Goal: Communication & Community: Connect with others

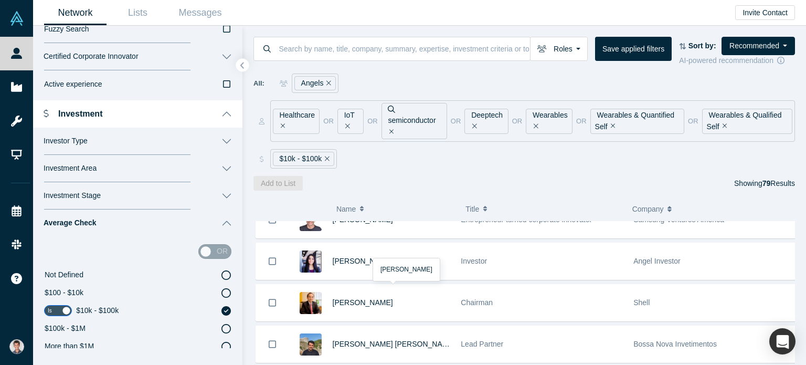
scroll to position [2496, 0]
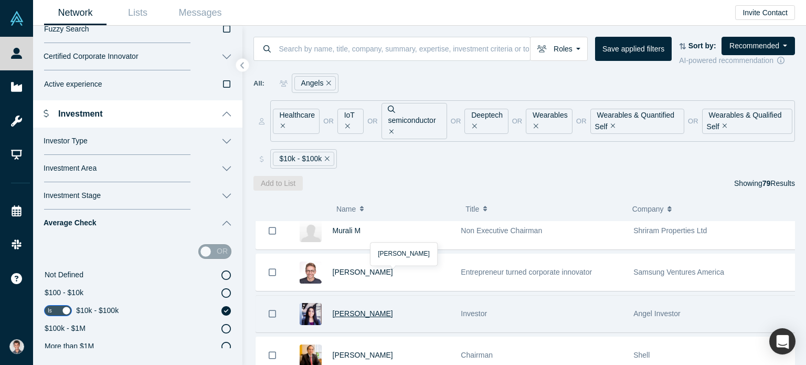
drag, startPoint x: 345, startPoint y: 281, endPoint x: 344, endPoint y: 289, distance: 8.5
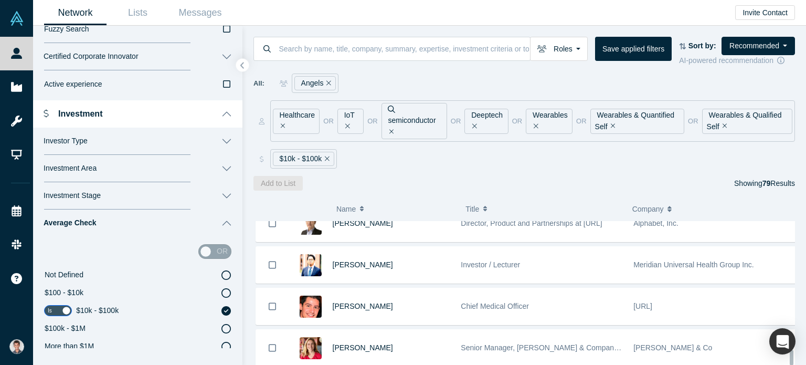
scroll to position [3126, 0]
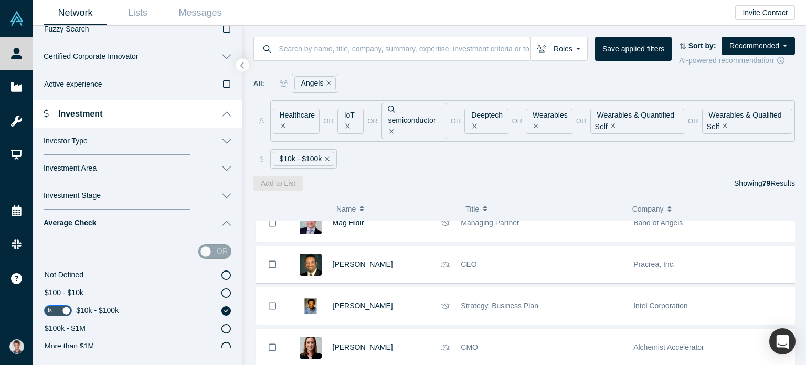
click at [221, 312] on icon at bounding box center [225, 310] width 9 height 9
click at [0, 0] on input "$10k - $100k" at bounding box center [0, 0] width 0 height 0
click at [65, 310] on input "checkbox" at bounding box center [58, 310] width 28 height 11
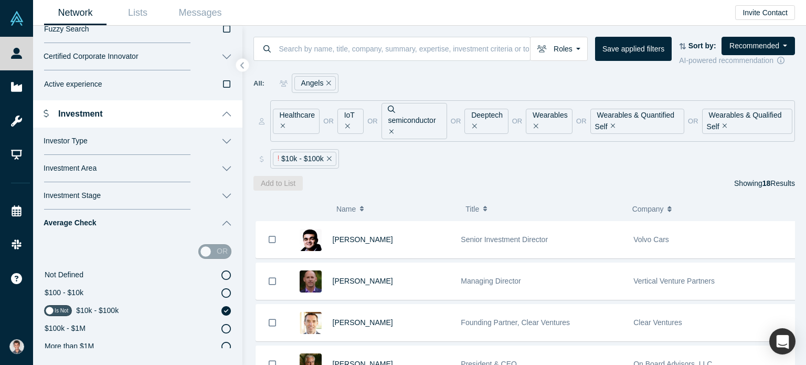
click at [221, 307] on icon at bounding box center [225, 310] width 9 height 9
click at [0, 0] on input "$10k - $100k" at bounding box center [0, 0] width 0 height 0
click at [54, 312] on input "checkbox" at bounding box center [58, 310] width 28 height 11
checkbox input "true"
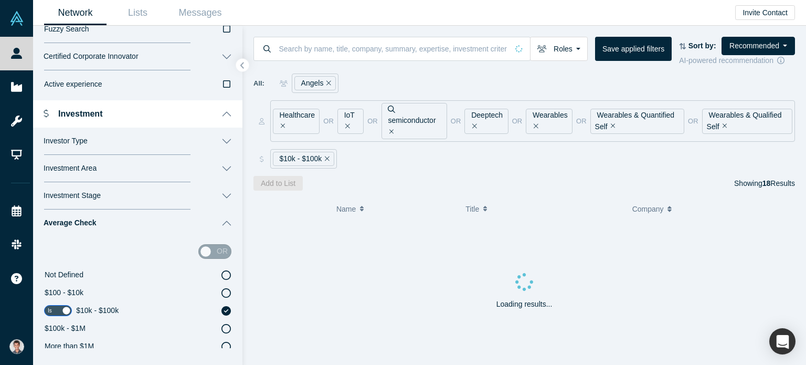
click at [221, 309] on icon at bounding box center [225, 310] width 9 height 9
click at [0, 0] on input "$10k - $100k" at bounding box center [0, 0] width 0 height 0
click at [221, 274] on icon at bounding box center [225, 274] width 9 height 9
click at [0, 0] on input "Not Defined" at bounding box center [0, 0] width 0 height 0
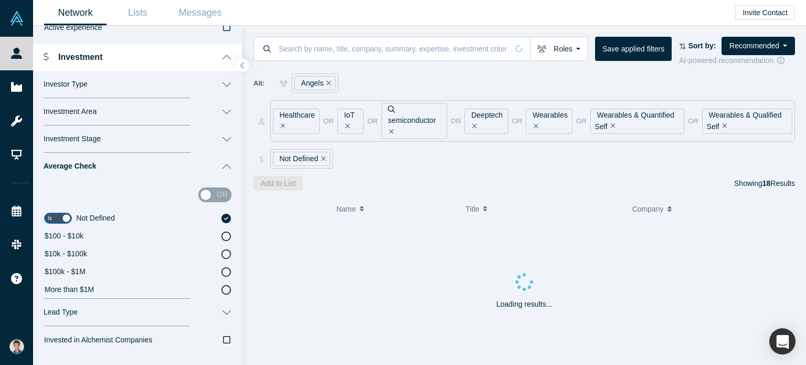
scroll to position [764, 0]
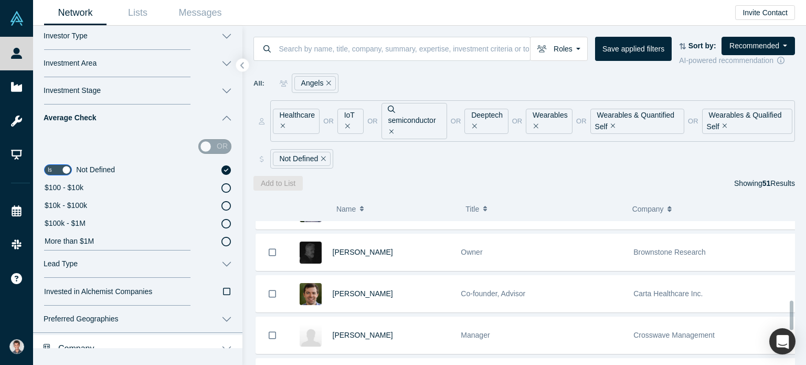
scroll to position [420, 0]
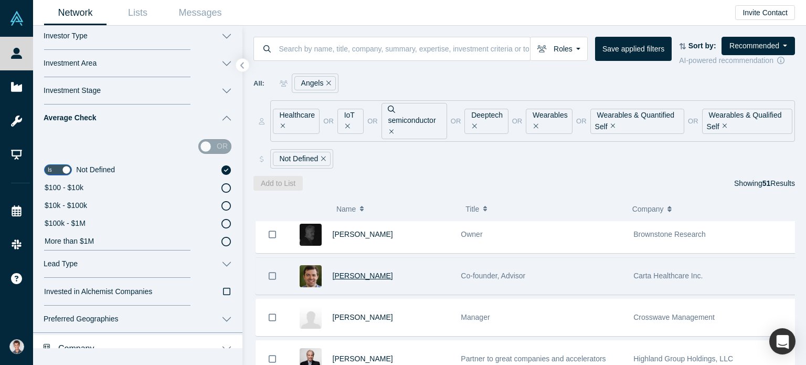
drag, startPoint x: 358, startPoint y: 254, endPoint x: 345, endPoint y: 260, distance: 13.9
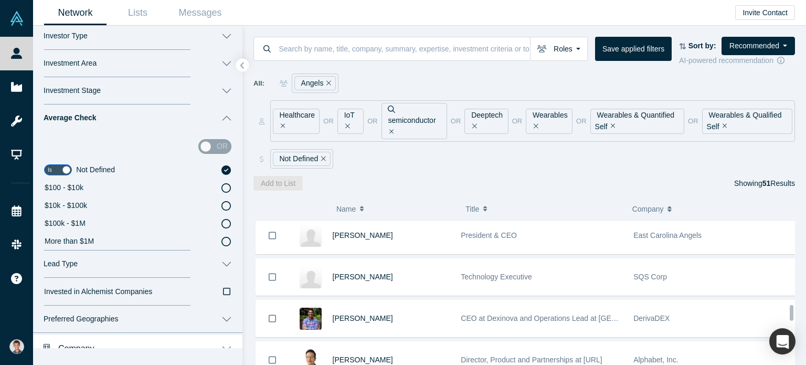
scroll to position [892, 0]
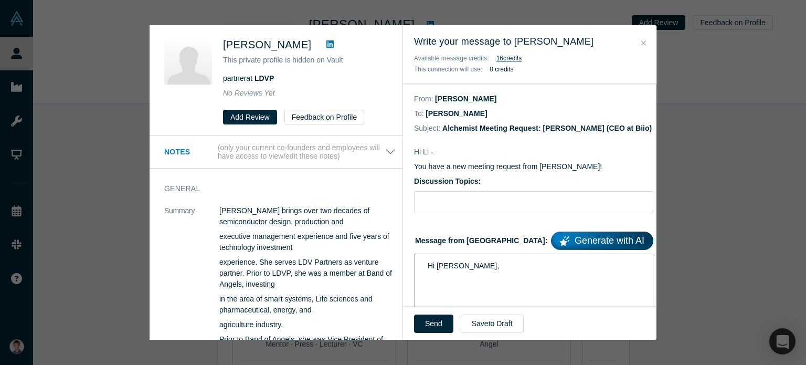
click at [492, 268] on div "Hi Li," at bounding box center [534, 265] width 213 height 11
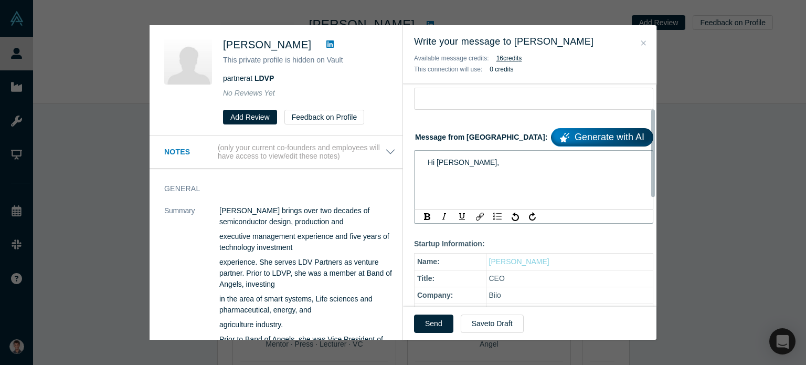
scroll to position [105, 0]
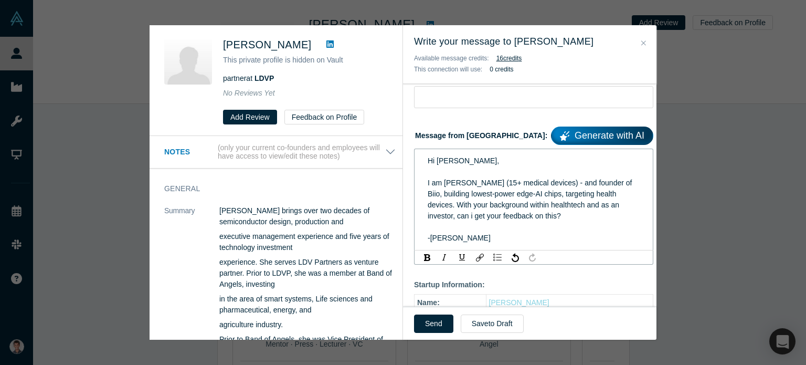
click at [559, 208] on span "I am Satyam (15+ medical devices) - and founder of Biio, building lowest-power …" at bounding box center [531, 198] width 206 height 41
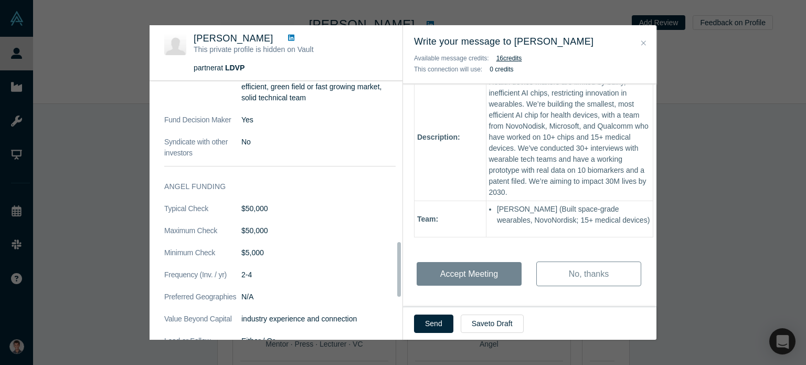
scroll to position [840, 0]
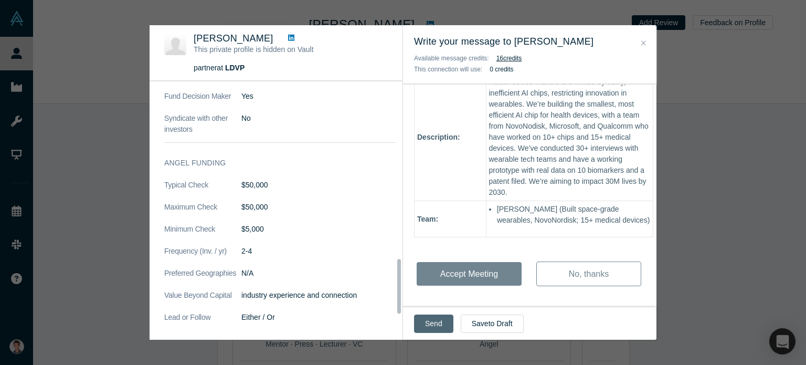
click at [429, 321] on button "Send" at bounding box center [433, 323] width 39 height 18
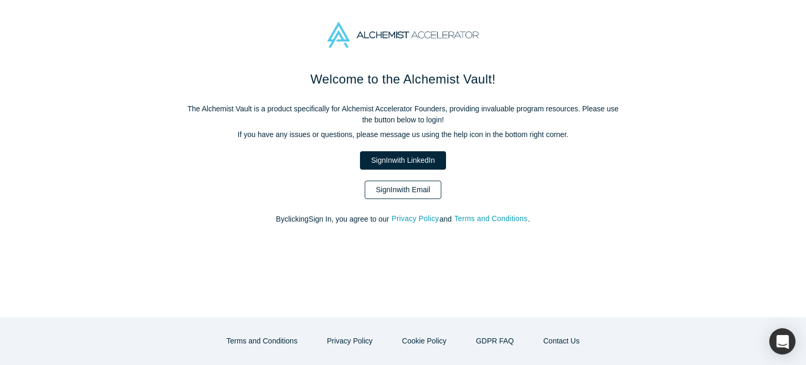
click at [405, 185] on link "Sign In with Email" at bounding box center [403, 190] width 77 height 18
click at [399, 183] on link "Sign In with Email" at bounding box center [403, 190] width 77 height 18
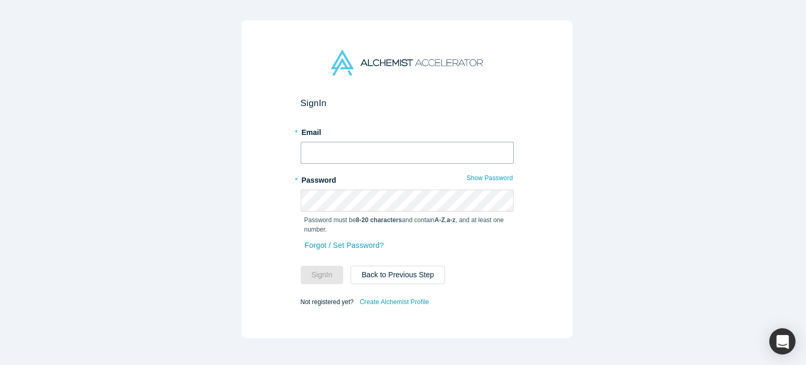
click at [384, 142] on input "text" at bounding box center [407, 153] width 213 height 22
click at [406, 151] on input "satyamgoel34@gmail.com" at bounding box center [407, 153] width 213 height 22
type input "satyam@biio.ai"
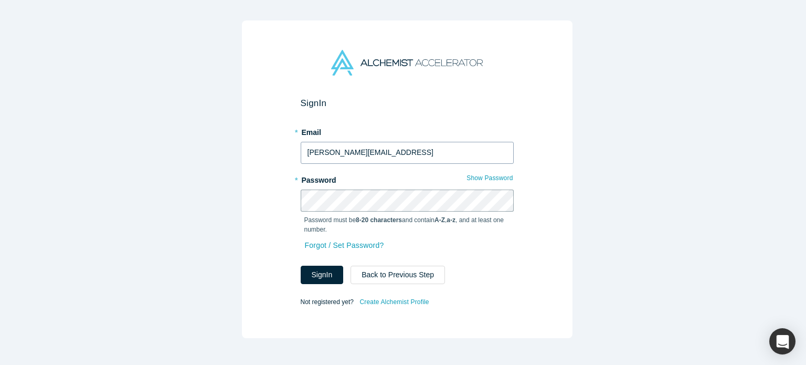
click at [301, 266] on button "Sign In" at bounding box center [322, 275] width 43 height 18
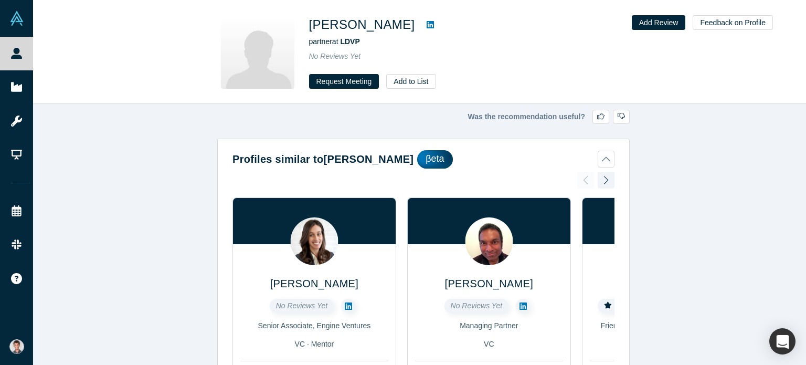
click at [339, 71] on div "Li Lin partner at LDVP No Reviews Yet Request Meeting Add to List" at bounding box center [456, 51] width 294 height 73
click at [342, 79] on button "Request Meeting" at bounding box center [344, 81] width 70 height 15
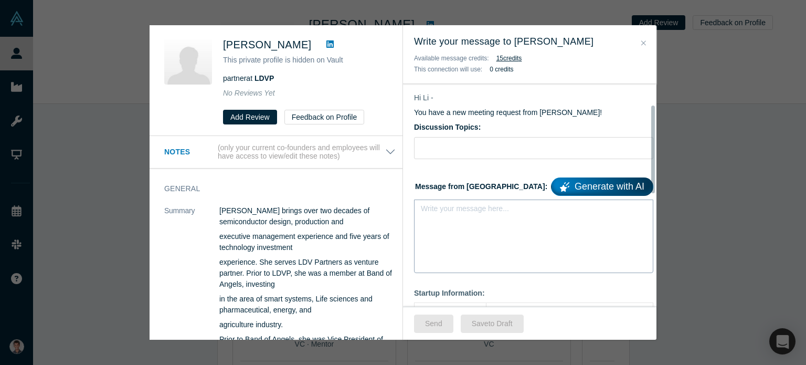
scroll to position [52, 0]
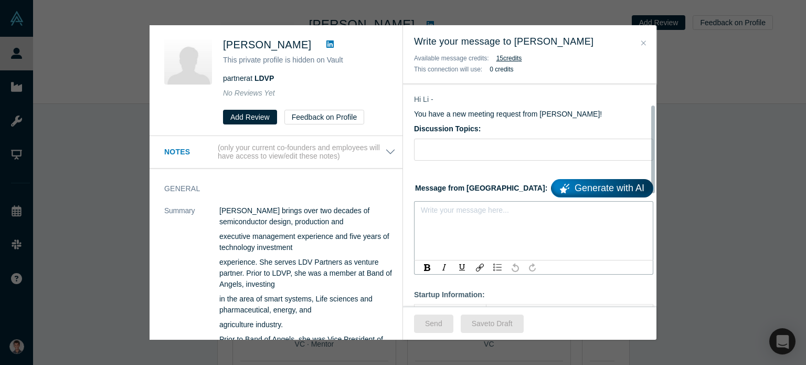
click at [457, 217] on div "rdw-editor" at bounding box center [534, 213] width 213 height 11
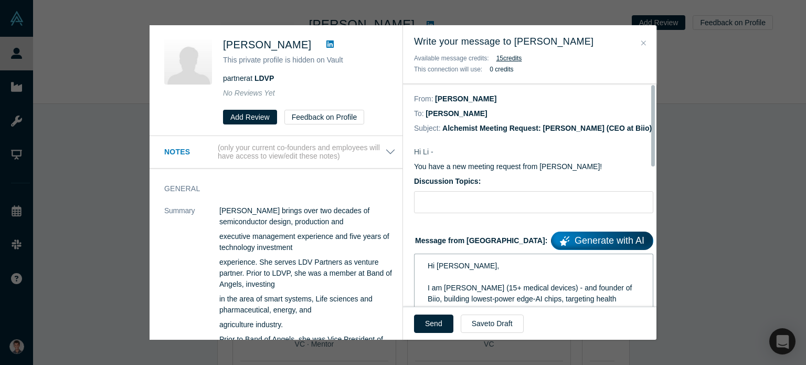
scroll to position [0, 0]
click at [436, 327] on button "Send" at bounding box center [433, 323] width 39 height 18
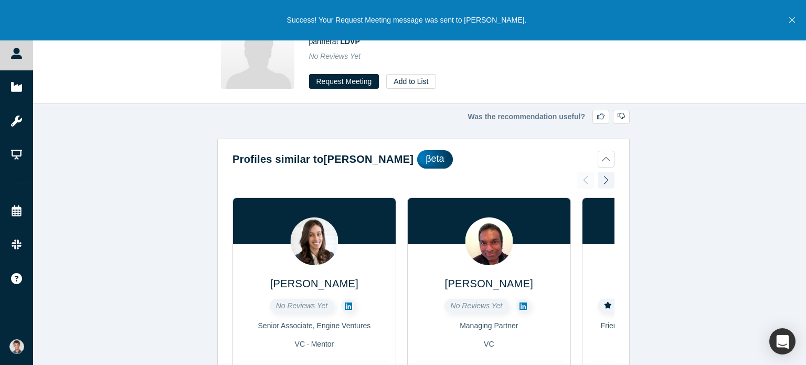
drag, startPoint x: 462, startPoint y: 321, endPoint x: 728, endPoint y: 63, distance: 370.7
click at [787, 18] on button "Close" at bounding box center [791, 20] width 13 height 40
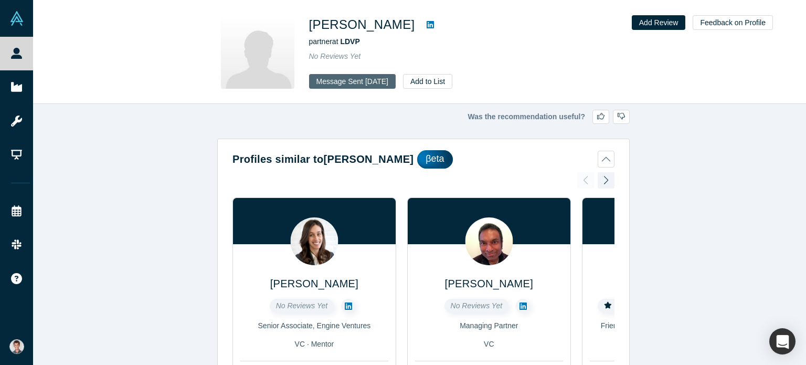
click at [317, 81] on button "Message Sent Aug 13, 2025" at bounding box center [352, 81] width 87 height 15
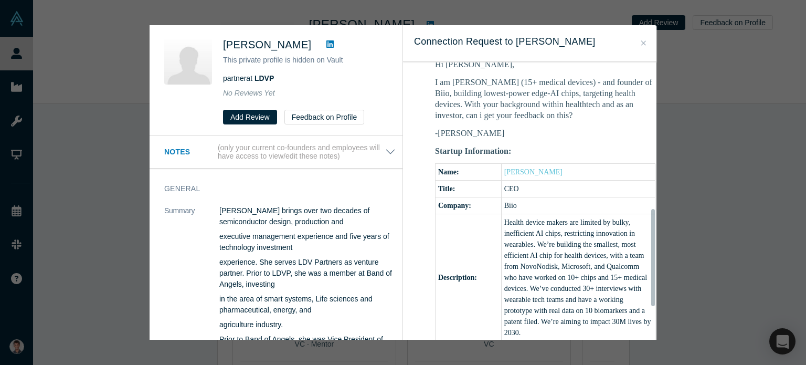
scroll to position [420, 0]
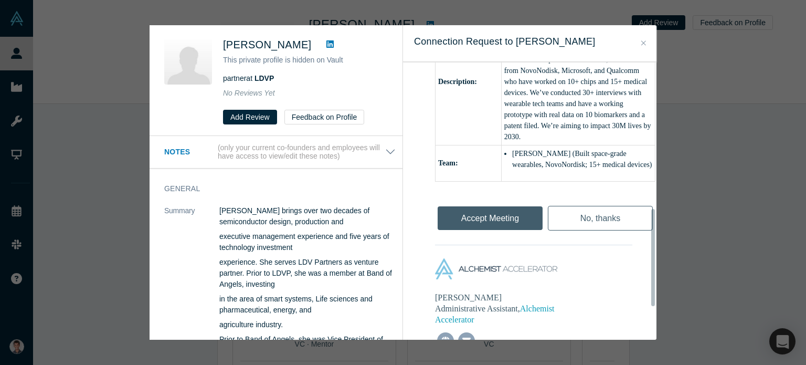
click at [581, 213] on div "No, thanks" at bounding box center [600, 215] width 110 height 35
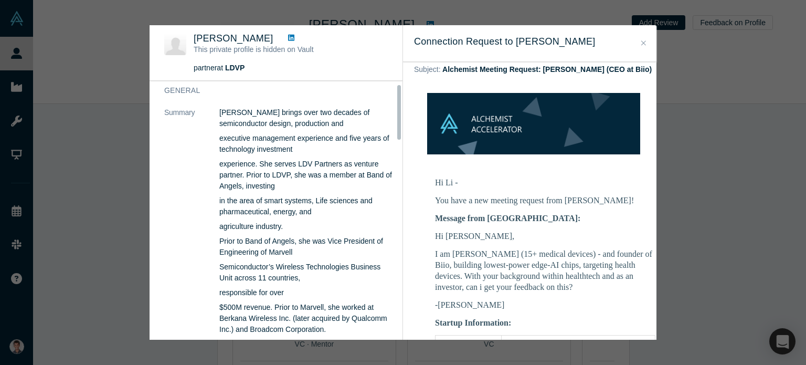
scroll to position [0, 0]
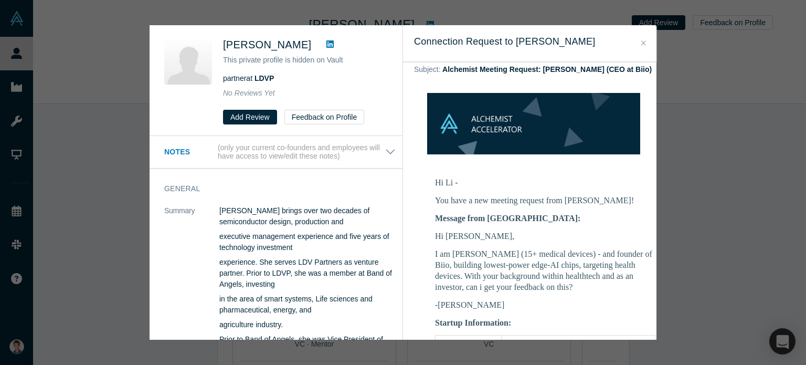
click at [322, 49] on link at bounding box center [330, 44] width 16 height 13
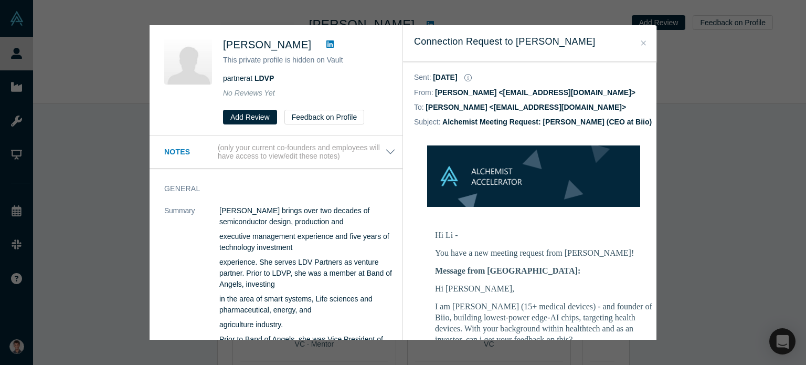
click at [384, 143] on button "Notes (only your current co-founders and employees will have access to view/edi…" at bounding box center [279, 152] width 231 height 18
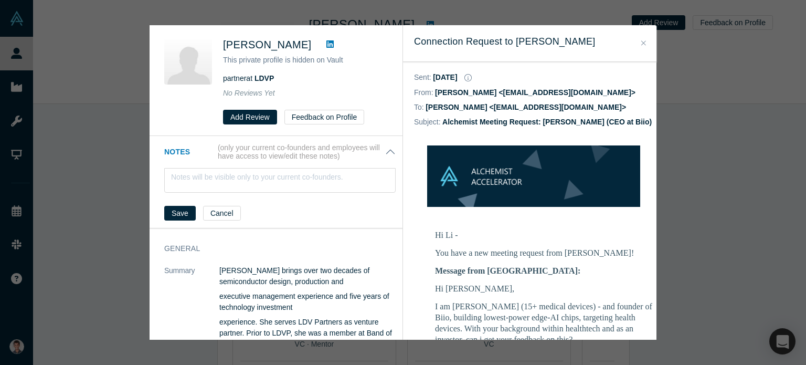
click at [646, 42] on button "Close" at bounding box center [643, 43] width 11 height 12
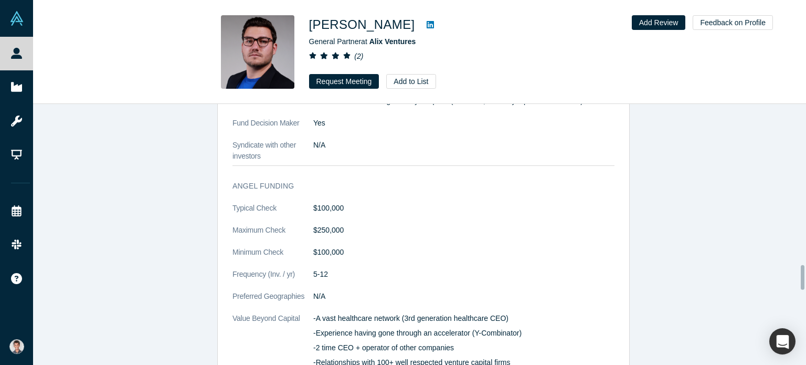
scroll to position [1627, 0]
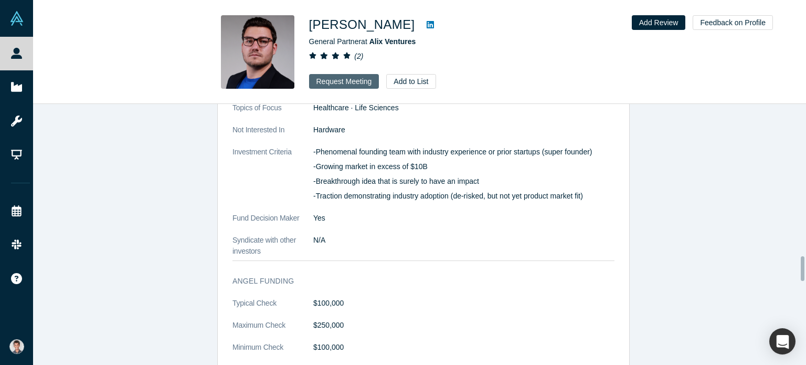
click at [354, 81] on button "Request Meeting" at bounding box center [344, 81] width 70 height 15
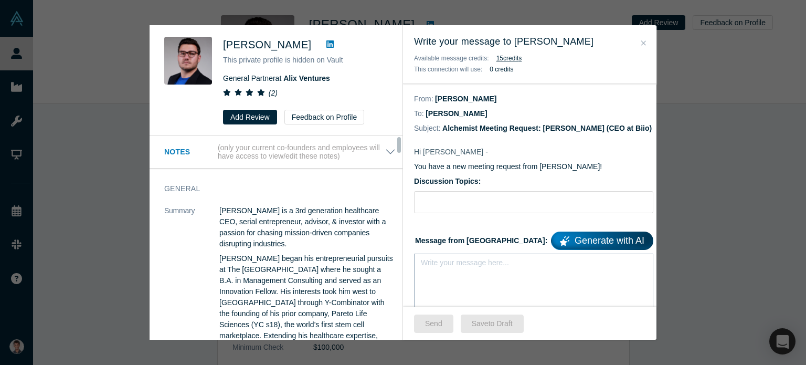
click at [472, 280] on div "Write your message here..." at bounding box center [533, 289] width 239 height 73
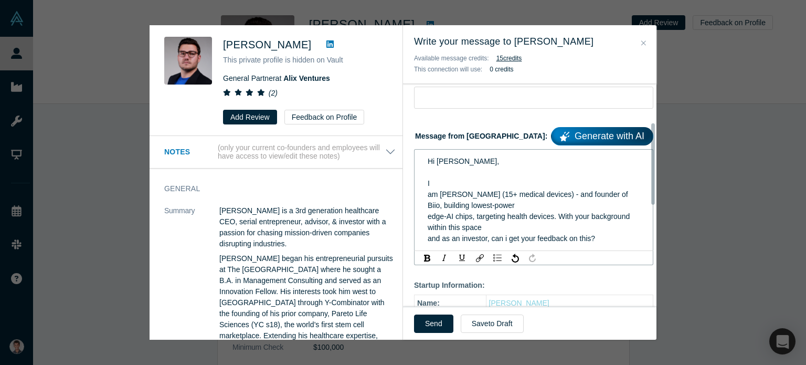
scroll to position [105, 0]
click at [429, 197] on span "am [PERSON_NAME] (15+ medical devices) - and founder of Biio, building lowest-p…" at bounding box center [529, 198] width 203 height 19
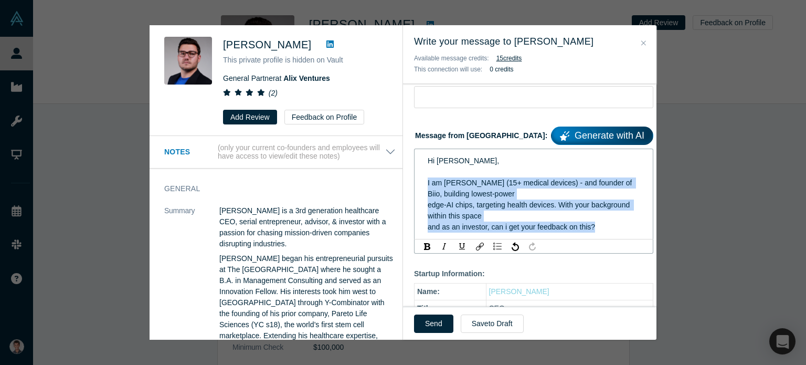
drag, startPoint x: 599, startPoint y: 228, endPoint x: 421, endPoint y: 178, distance: 184.9
click at [421, 178] on div "Hi Chas, I am Satyam (15+ medical devices) - and founder of Biio, building lowe…" at bounding box center [533, 193] width 225 height 83
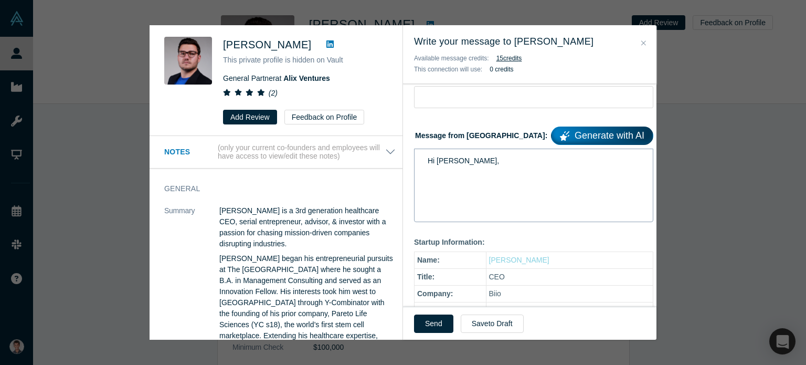
click at [442, 193] on div "Hi Chas," at bounding box center [533, 184] width 239 height 73
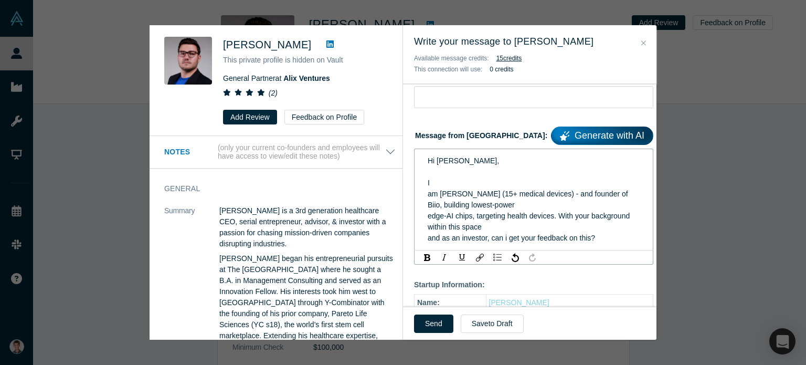
click at [428, 195] on span "am Satyam (15+ medical devices) - and founder of Biio, building lowest-power" at bounding box center [529, 198] width 203 height 19
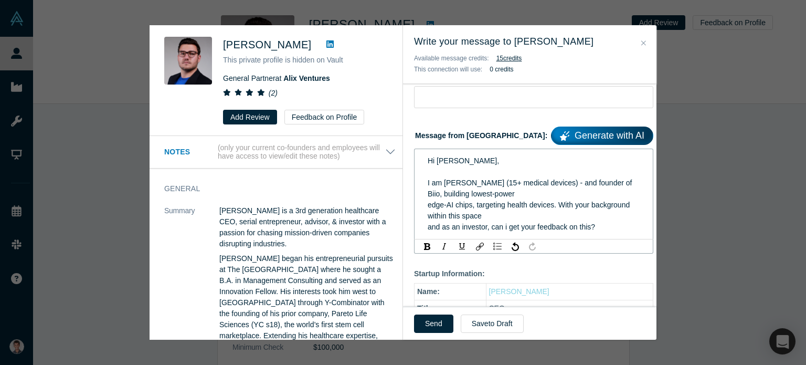
click at [427, 204] on div "Hi Chas, I am Satyam (15+ medical devices) - and founder of Biio, building lowe…" at bounding box center [533, 193] width 225 height 83
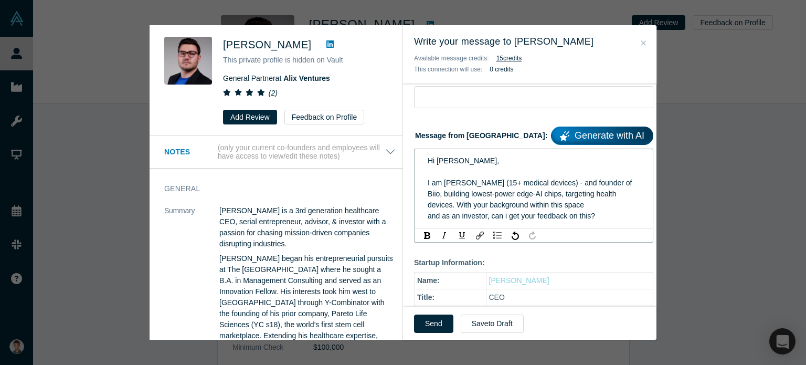
click at [428, 215] on span "and as an investor, can i get your feedback on this?" at bounding box center [511, 215] width 167 height 8
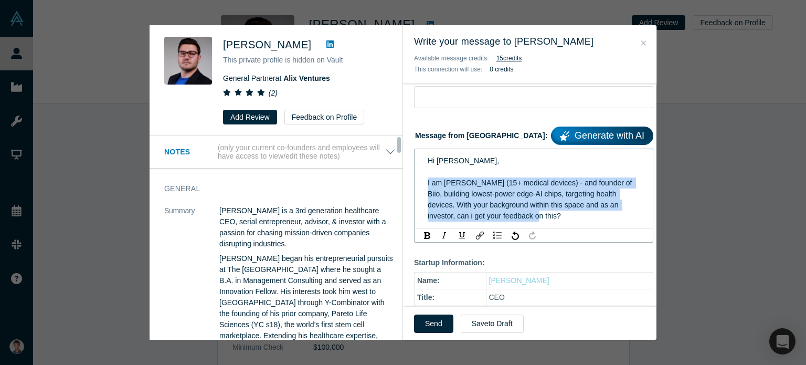
drag, startPoint x: 524, startPoint y: 214, endPoint x: 390, endPoint y: 186, distance: 136.6
click at [390, 186] on div "Chas Pulido This private profile is hidden on Vault General Partner at Alix Ven…" at bounding box center [403, 182] width 507 height 314
copy span "I am [PERSON_NAME] (15+ medical devices) - and founder of Biio, building lowest…"
click at [539, 212] on div "I am [PERSON_NAME] (15+ medical devices) - and founder of Biio, building lowest…" at bounding box center [534, 199] width 213 height 44
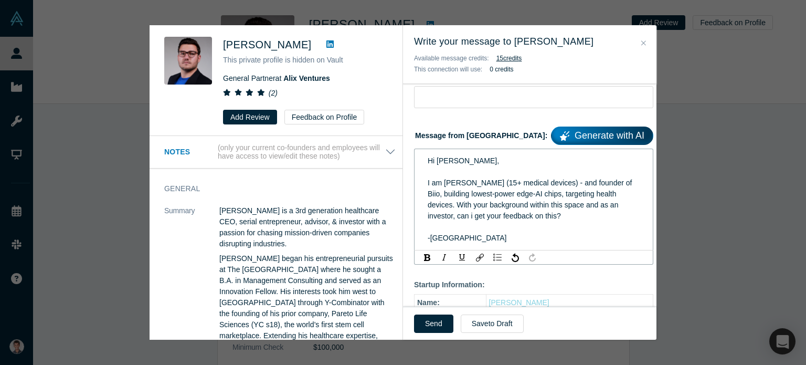
click at [546, 220] on div "I am Satyam (15+ medical devices) - and founder of Biio, building lowest-power …" at bounding box center [534, 210] width 213 height 66
click at [430, 321] on button "Send" at bounding box center [433, 323] width 39 height 18
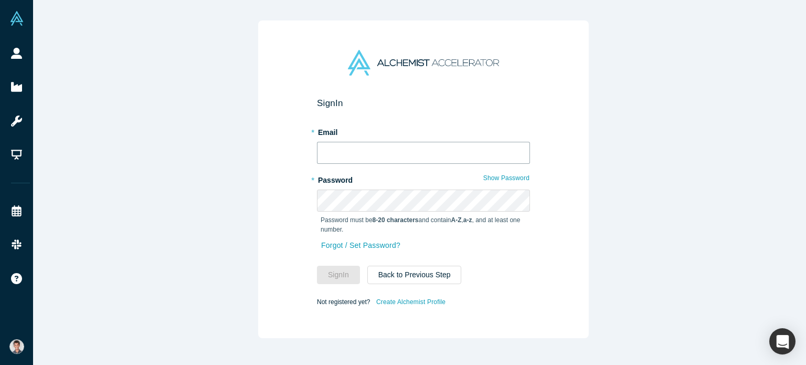
click at [387, 143] on input "text" at bounding box center [423, 153] width 213 height 22
type input "[PERSON_NAME][EMAIL_ADDRESS]"
click at [317, 266] on button "Sign In" at bounding box center [338, 275] width 43 height 18
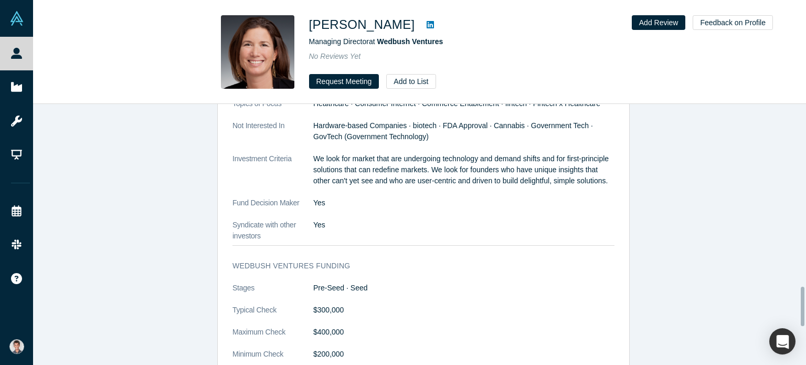
scroll to position [1154, 0]
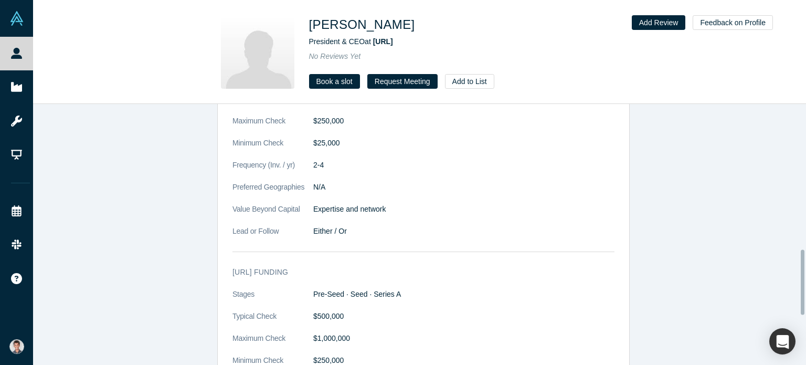
scroll to position [630, 0]
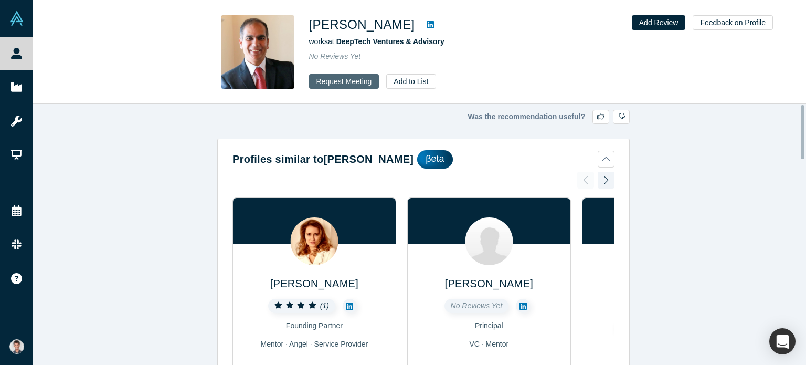
click at [356, 80] on button "Request Meeting" at bounding box center [344, 81] width 70 height 15
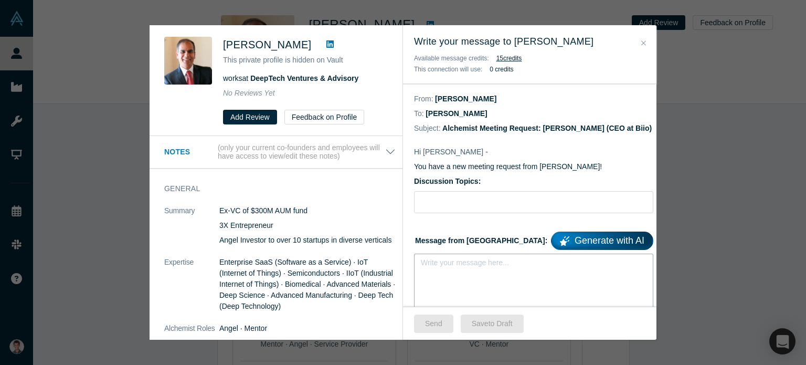
click at [469, 265] on div "rdw-editor" at bounding box center [534, 265] width 213 height 11
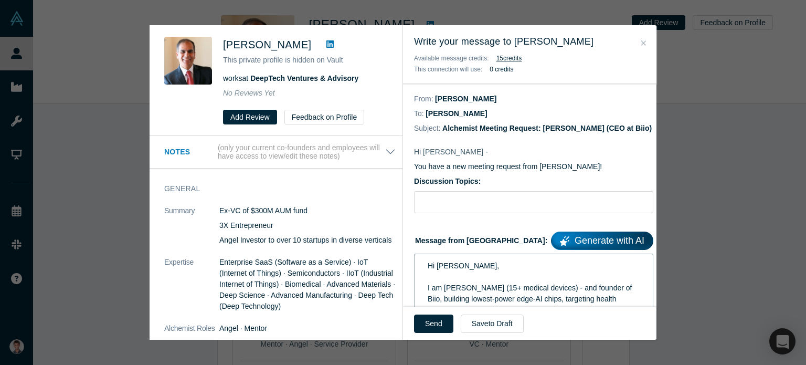
scroll to position [105, 0]
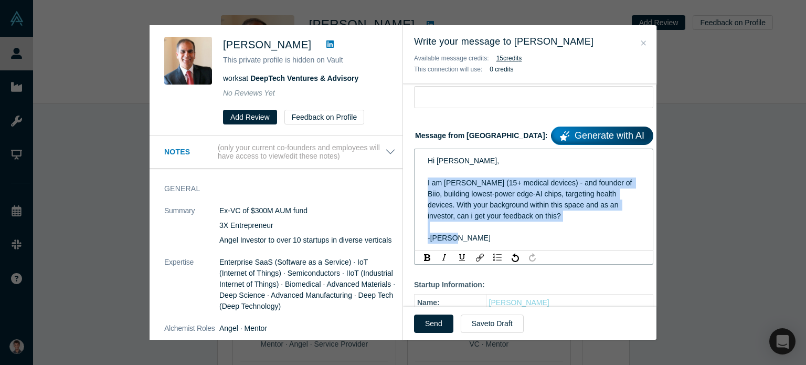
drag, startPoint x: 473, startPoint y: 236, endPoint x: 422, endPoint y: 184, distance: 72.7
click at [422, 184] on div "Hi Shrikant, I am Satyam (15+ medical devices) - and founder of Biio, building …" at bounding box center [533, 199] width 225 height 94
copy div "I am Satyam (15+ medical devices) - and founder of Biio, building lowest-power …"
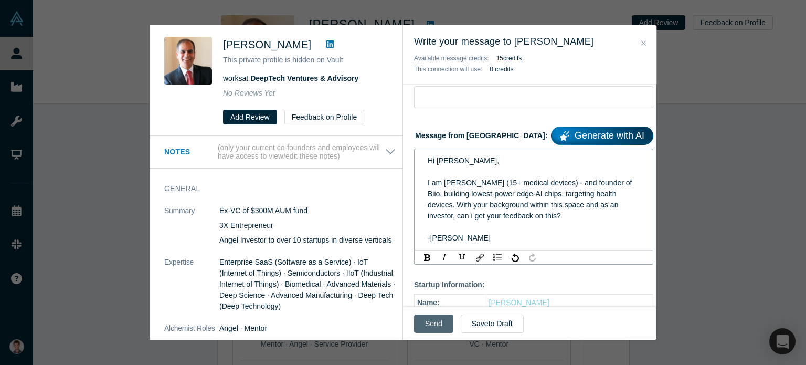
click at [432, 323] on button "Send" at bounding box center [433, 323] width 39 height 18
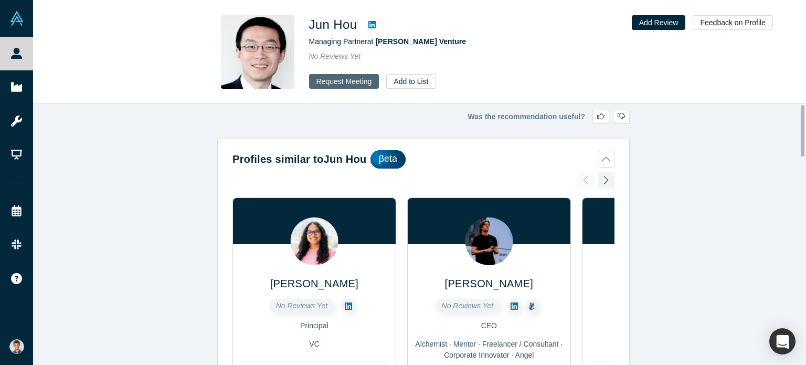
click at [361, 83] on button "Request Meeting" at bounding box center [344, 81] width 70 height 15
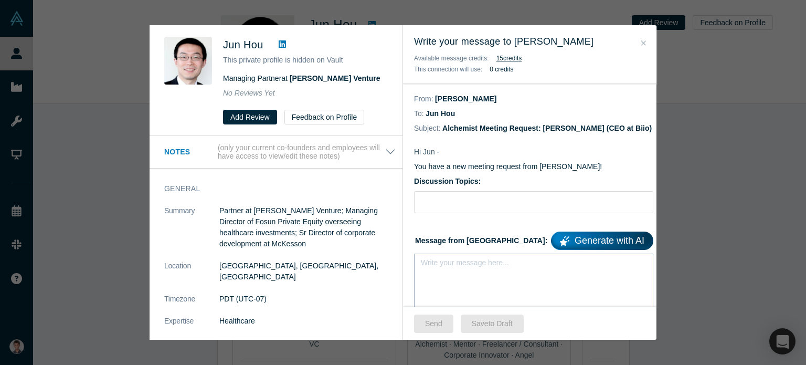
click at [443, 266] on div "rdw-editor" at bounding box center [534, 265] width 213 height 11
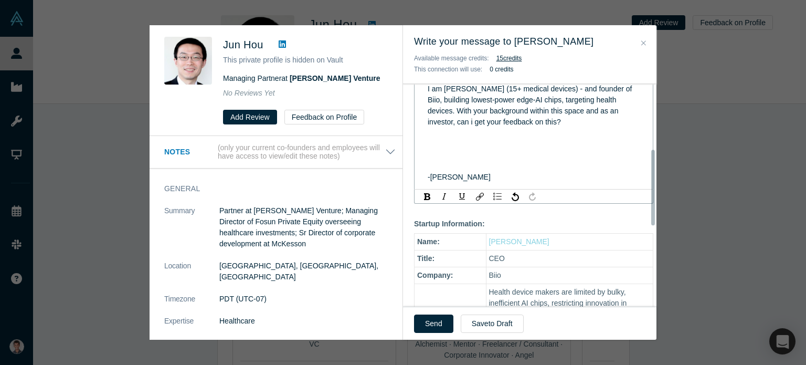
scroll to position [157, 0]
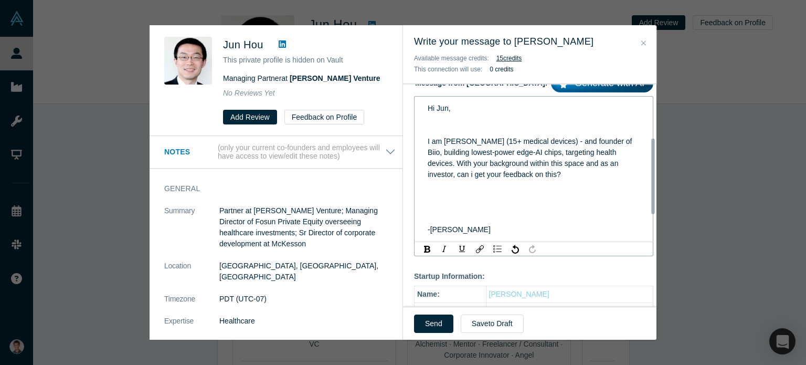
click at [442, 203] on div "rdw-editor" at bounding box center [534, 207] width 213 height 11
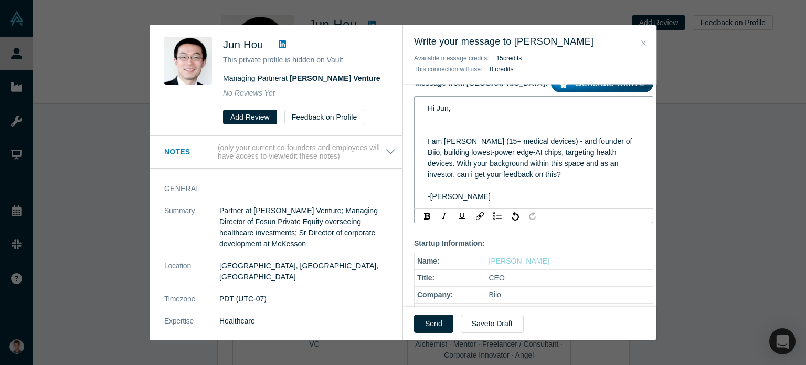
click at [437, 132] on div "rdw-editor" at bounding box center [534, 130] width 213 height 11
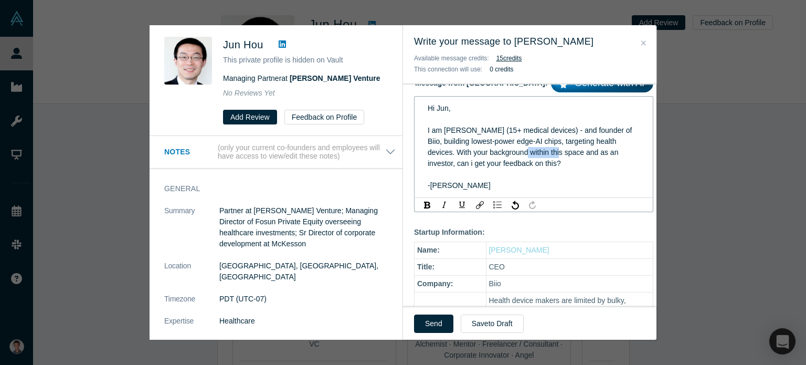
drag, startPoint x: 554, startPoint y: 152, endPoint x: 523, endPoint y: 153, distance: 31.5
click at [523, 153] on span "I am [PERSON_NAME] (15+ medical devices) - and founder of Biio, building lowest…" at bounding box center [531, 146] width 206 height 41
click at [546, 157] on span "I am [PERSON_NAME] (15+ medical devices) - and founder of Biio, building lowest…" at bounding box center [531, 146] width 206 height 41
drag, startPoint x: 555, startPoint y: 153, endPoint x: 525, endPoint y: 153, distance: 30.4
click at [525, 153] on span "I am [PERSON_NAME] (15+ medical devices) - and founder of Biio, building lowest…" at bounding box center [531, 146] width 206 height 41
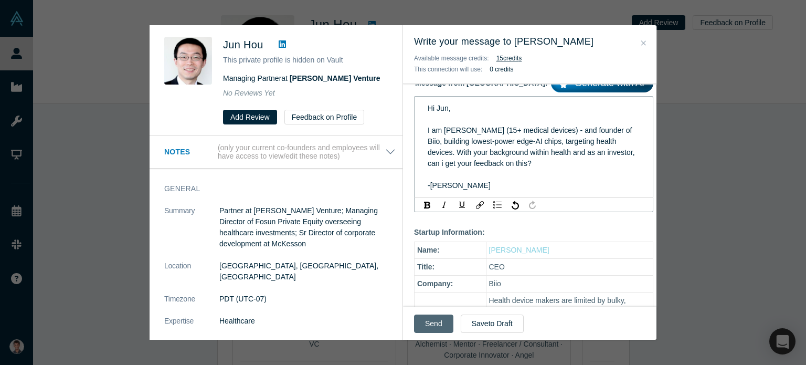
click at [442, 324] on button "Send" at bounding box center [433, 323] width 39 height 18
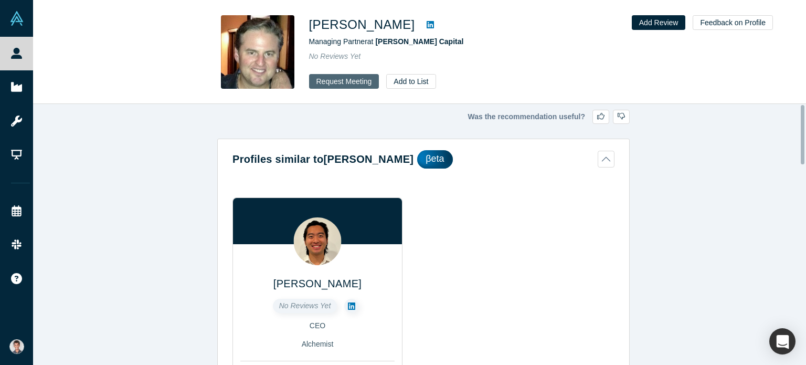
click at [351, 82] on button "Request Meeting" at bounding box center [344, 81] width 70 height 15
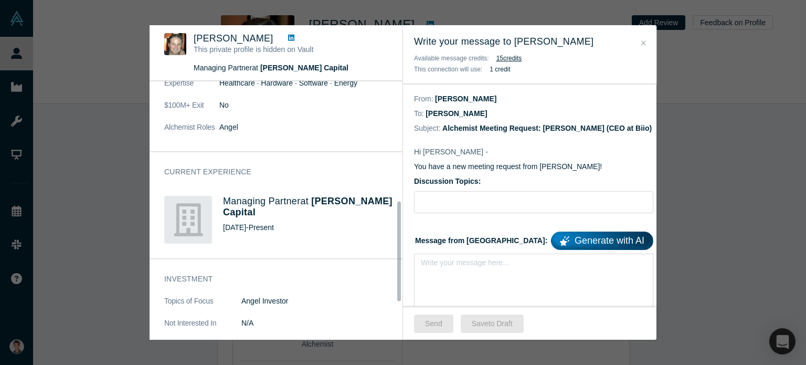
scroll to position [315, 0]
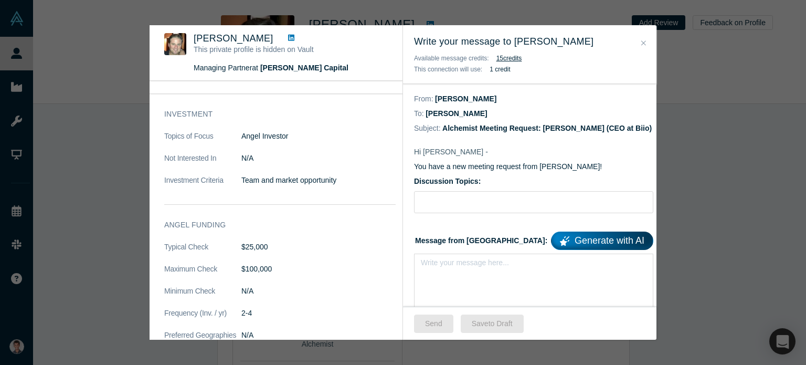
click at [288, 36] on icon at bounding box center [291, 38] width 6 height 6
click at [460, 272] on div "rdw-editor" at bounding box center [533, 265] width 225 height 17
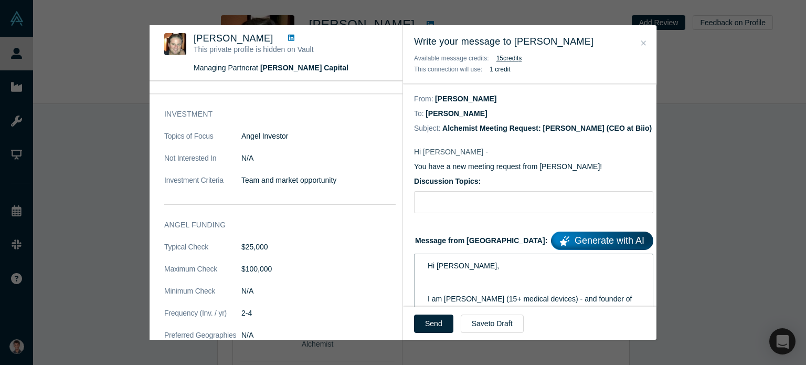
click at [457, 277] on div "rdw-editor" at bounding box center [534, 276] width 213 height 11
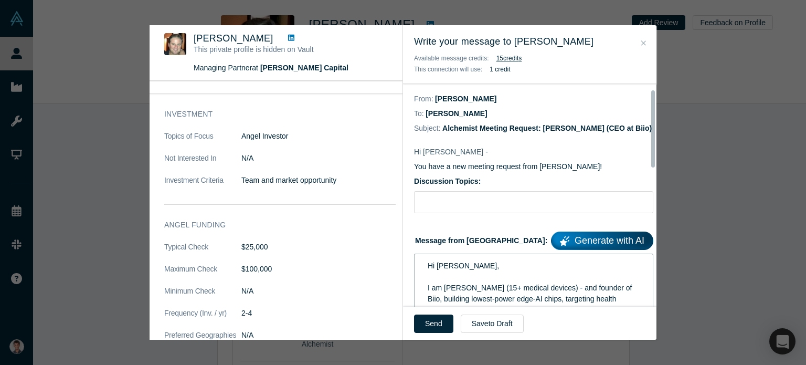
scroll to position [105, 0]
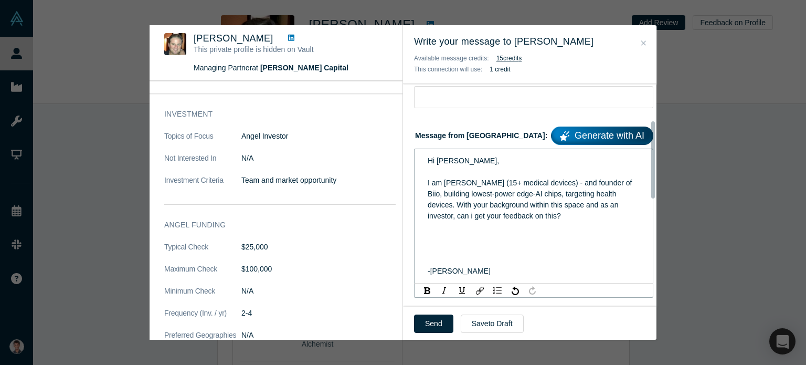
click at [453, 236] on div "rdw-editor" at bounding box center [534, 237] width 213 height 11
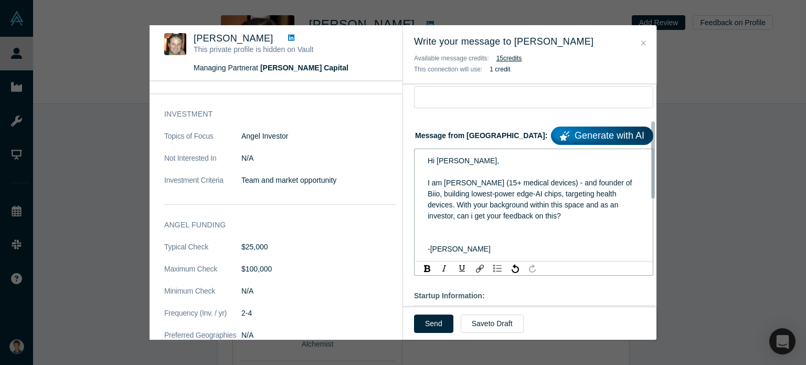
click at [455, 237] on div "rdw-editor" at bounding box center [534, 237] width 213 height 11
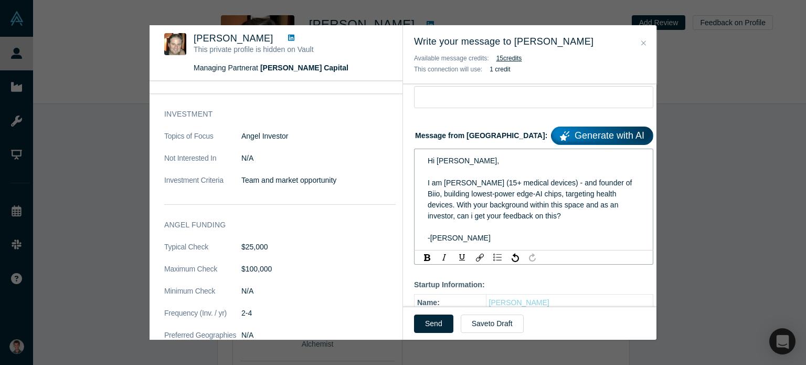
click at [569, 205] on span "I am [PERSON_NAME] (15+ medical devices) - and founder of Biio, building lowest…" at bounding box center [531, 198] width 206 height 41
drag, startPoint x: 567, startPoint y: 203, endPoint x: 503, endPoint y: 204, distance: 64.0
click at [503, 204] on span "I am [PERSON_NAME] (15+ medical devices) - and founder of Biio, building lowest…" at bounding box center [531, 198] width 206 height 41
click at [511, 235] on div "-[PERSON_NAME]" at bounding box center [534, 237] width 213 height 11
click at [433, 326] on button "Send" at bounding box center [433, 323] width 39 height 18
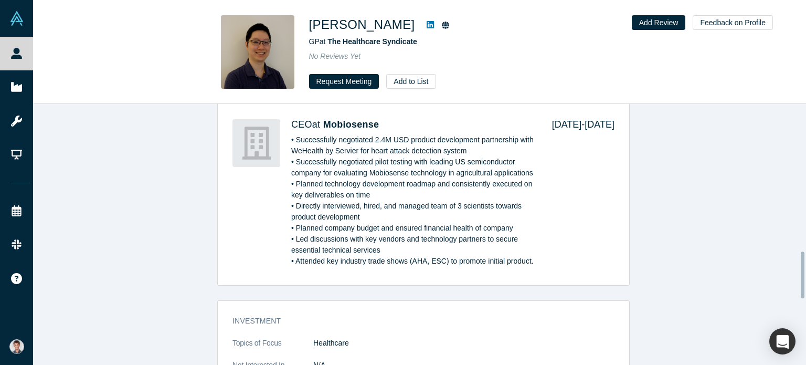
scroll to position [892, 0]
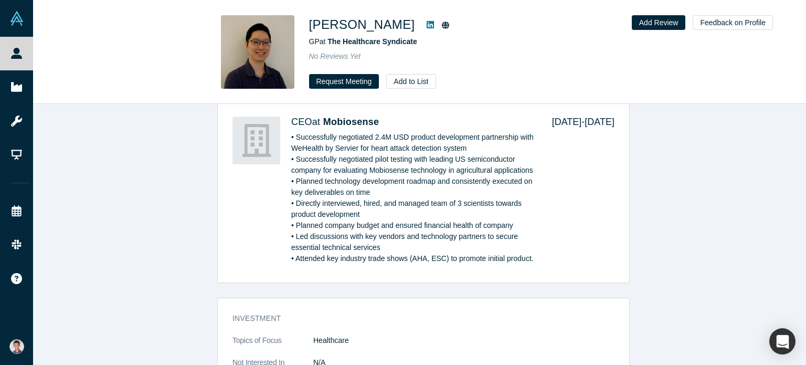
click at [427, 24] on icon at bounding box center [430, 24] width 7 height 7
click at [351, 121] on span "Mobiosense" at bounding box center [351, 121] width 56 height 10
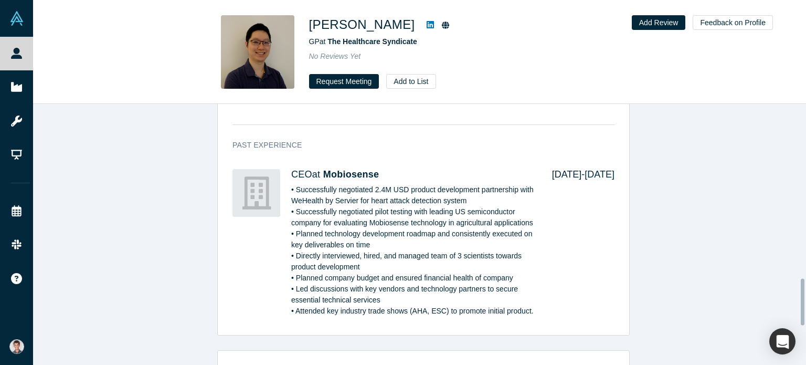
scroll to position [1191, 0]
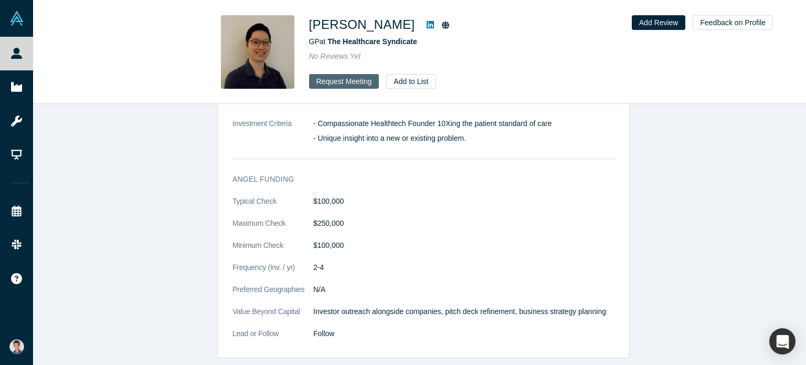
click at [343, 84] on button "Request Meeting" at bounding box center [344, 81] width 70 height 15
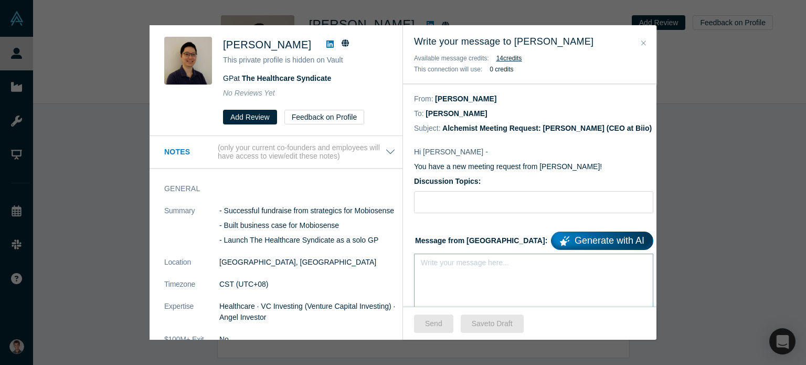
click at [464, 270] on div "rdw-editor" at bounding box center [534, 265] width 213 height 11
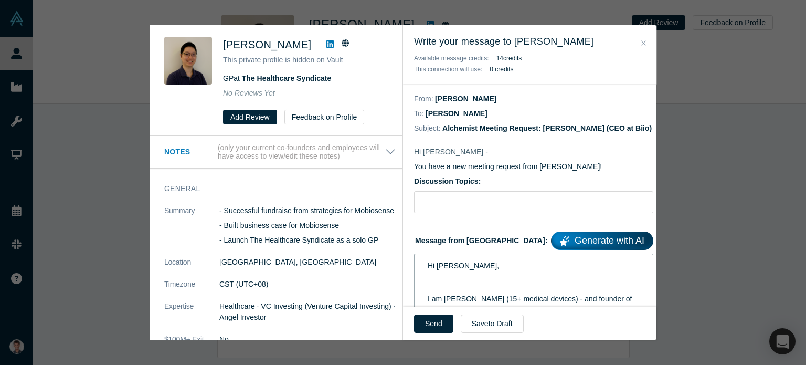
click at [464, 273] on div "rdw-editor" at bounding box center [534, 276] width 213 height 11
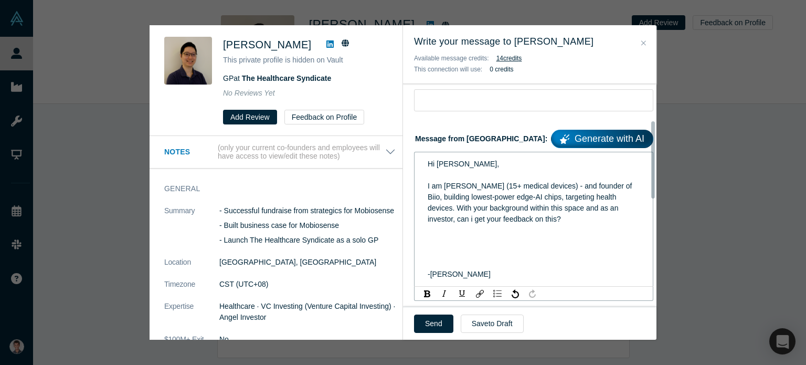
scroll to position [105, 0]
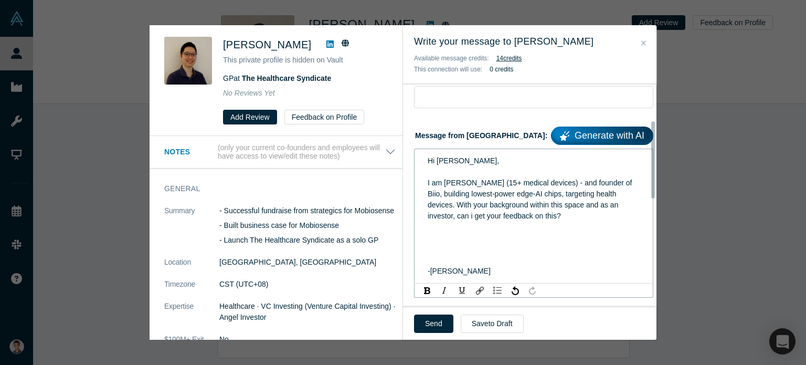
click at [462, 250] on div "rdw-editor" at bounding box center [534, 248] width 213 height 11
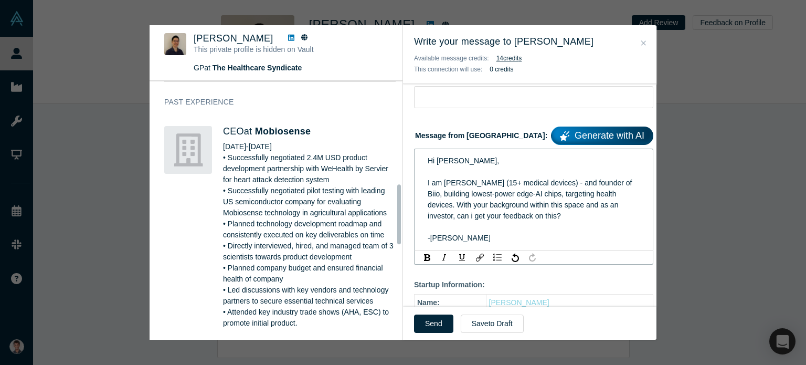
scroll to position [472, 0]
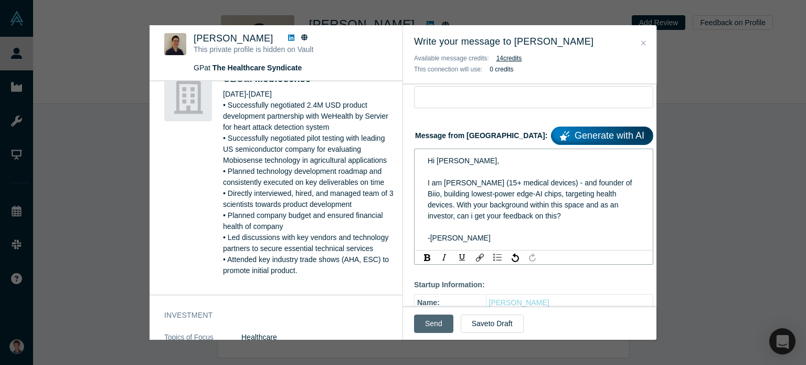
click at [442, 327] on button "Send" at bounding box center [433, 323] width 39 height 18
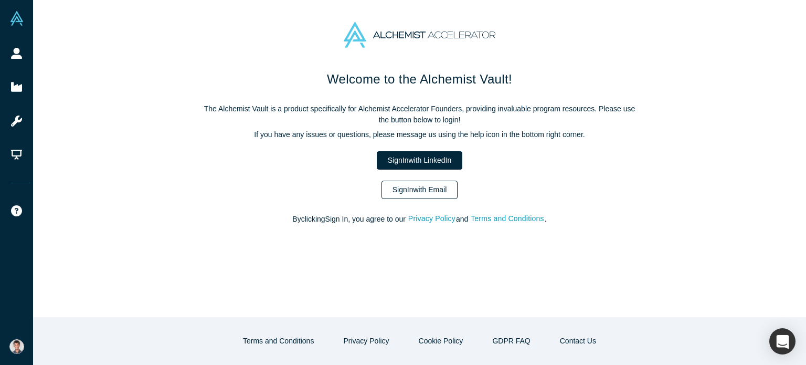
click at [408, 188] on link "Sign In with Email" at bounding box center [419, 190] width 77 height 18
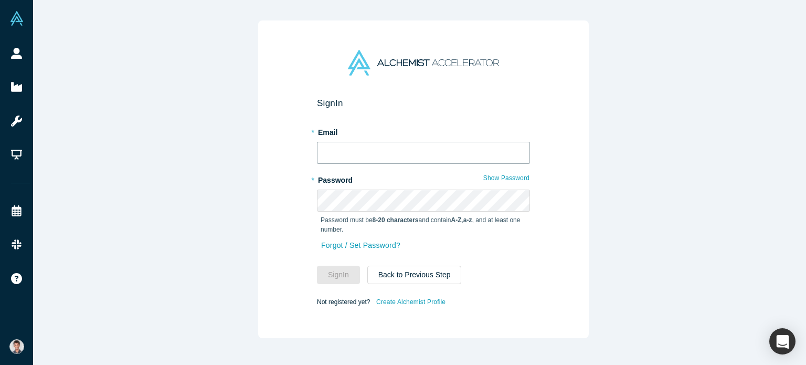
click at [355, 153] on input "text" at bounding box center [423, 153] width 213 height 22
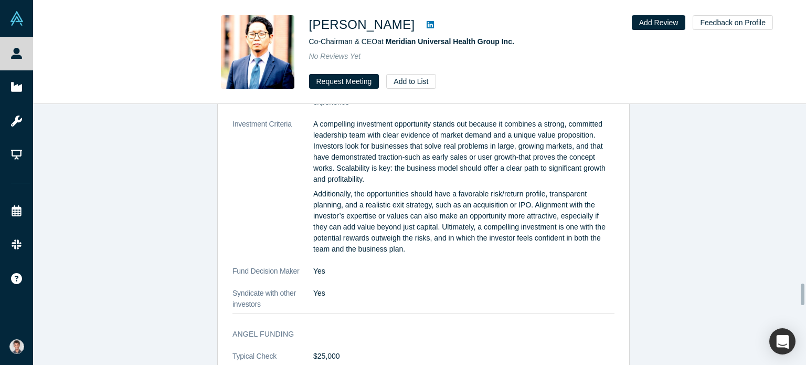
scroll to position [2151, 0]
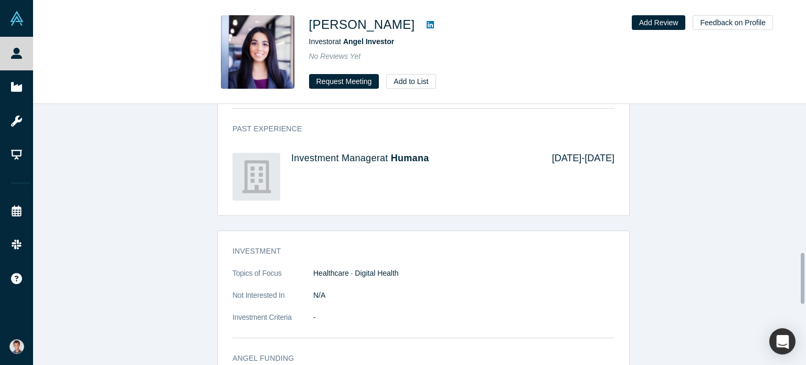
scroll to position [750, 0]
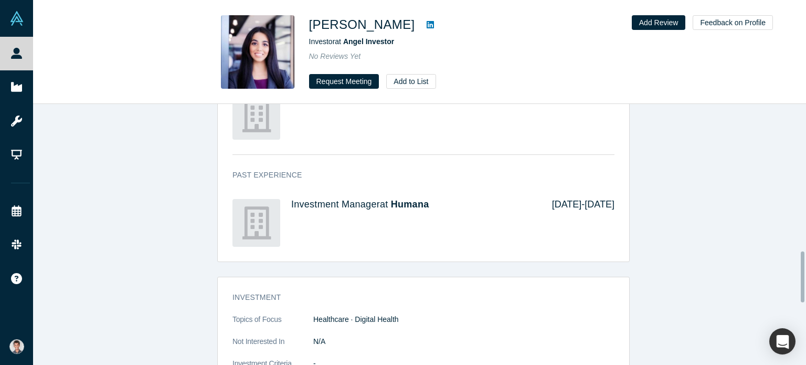
click at [427, 25] on icon at bounding box center [430, 24] width 7 height 8
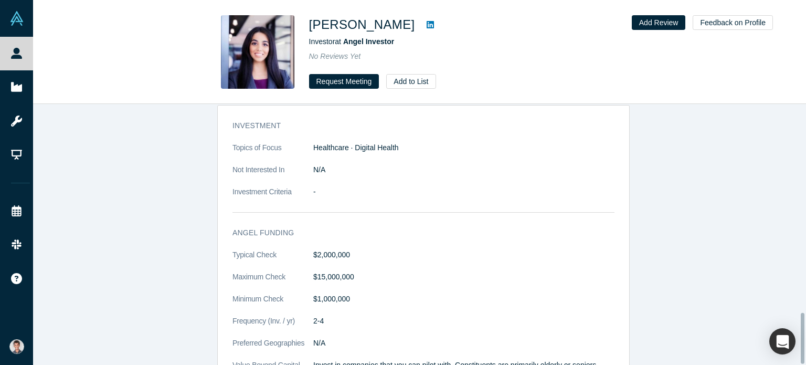
scroll to position [1065, 0]
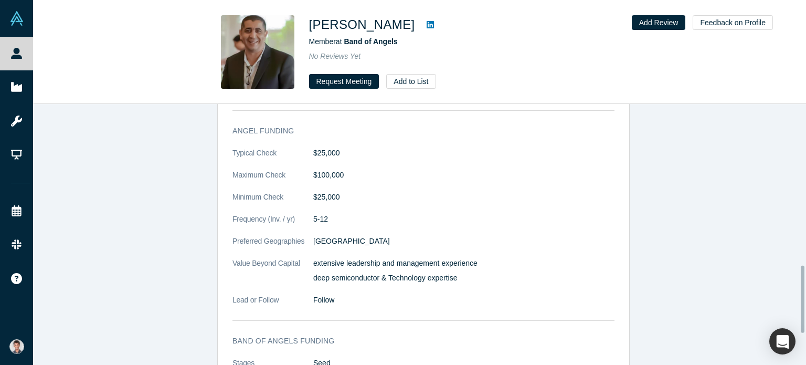
scroll to position [630, 0]
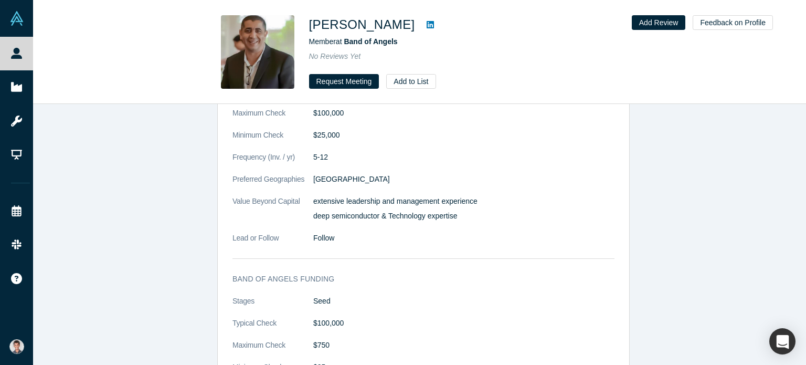
click at [427, 28] on icon at bounding box center [430, 24] width 7 height 7
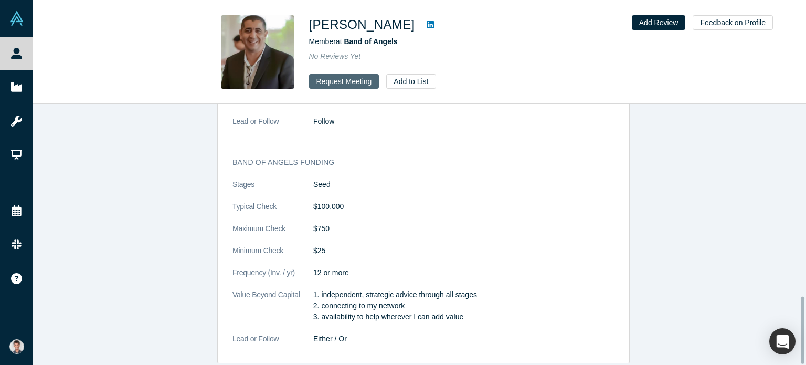
click at [360, 81] on button "Request Meeting" at bounding box center [344, 81] width 70 height 15
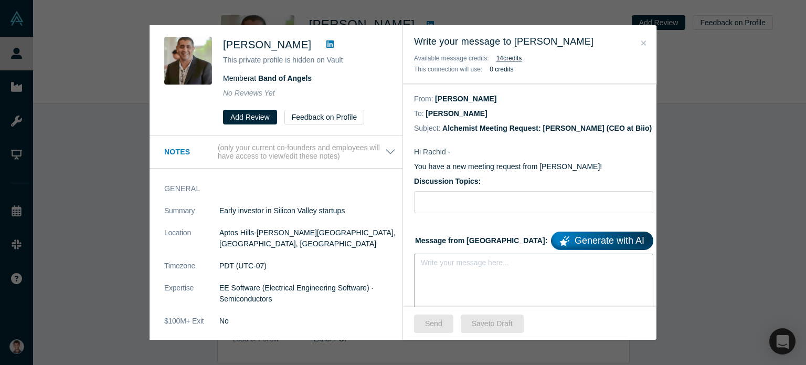
click at [443, 260] on div "rdw-editor" at bounding box center [533, 265] width 225 height 17
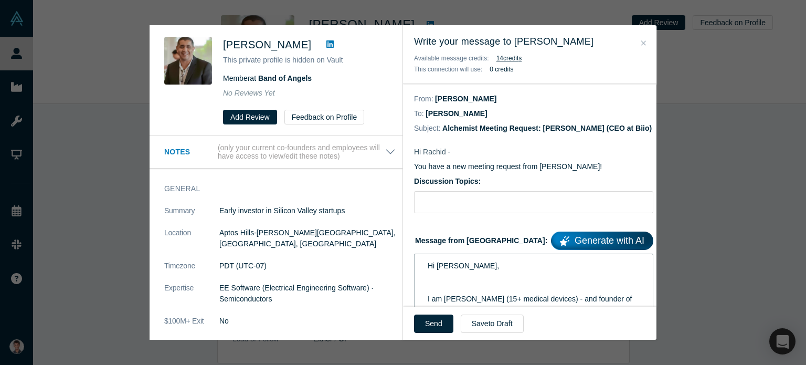
click at [450, 274] on div "rdw-editor" at bounding box center [534, 276] width 213 height 11
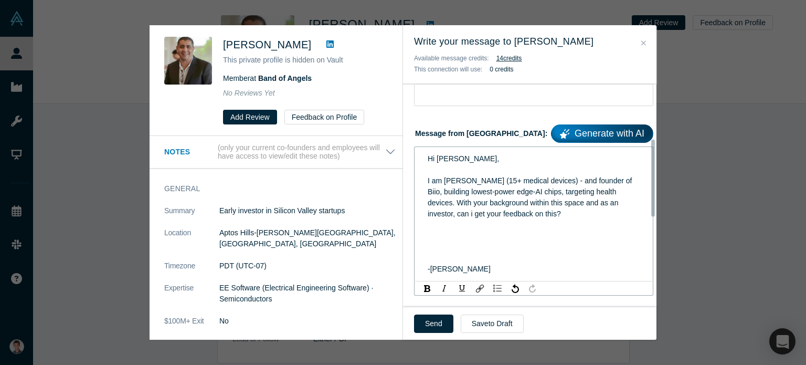
scroll to position [157, 0]
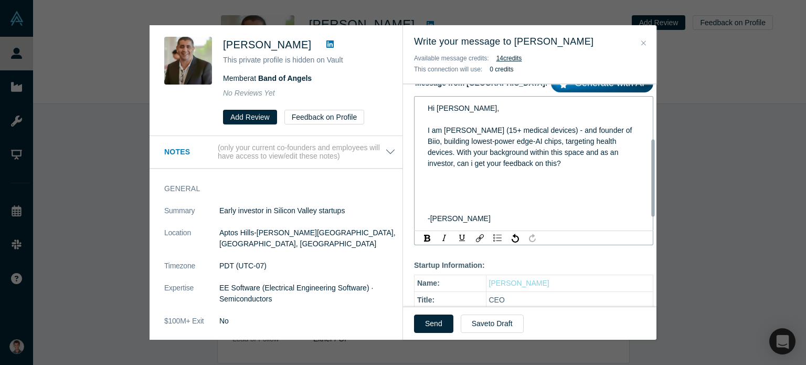
click at [447, 198] on div "rdw-editor" at bounding box center [534, 196] width 213 height 11
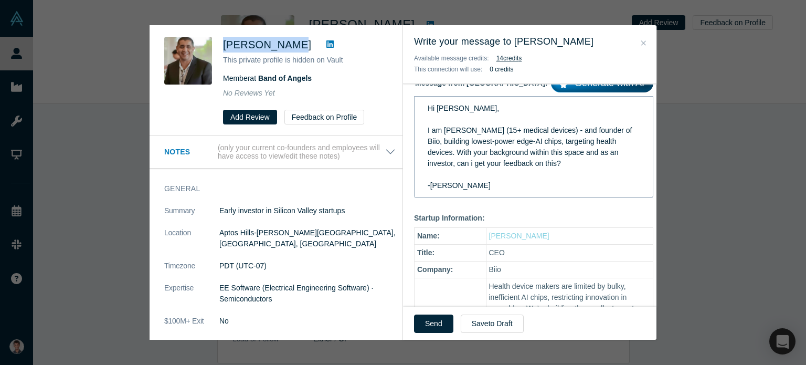
drag, startPoint x: 222, startPoint y: 44, endPoint x: 275, endPoint y: 43, distance: 53.0
click at [280, 41] on div "Rachid Salik This private profile is hidden on Vault Member at Band of Angels N…" at bounding box center [277, 81] width 227 height 88
copy span "Rachid Salik"
click at [424, 314] on button "Send" at bounding box center [433, 323] width 39 height 18
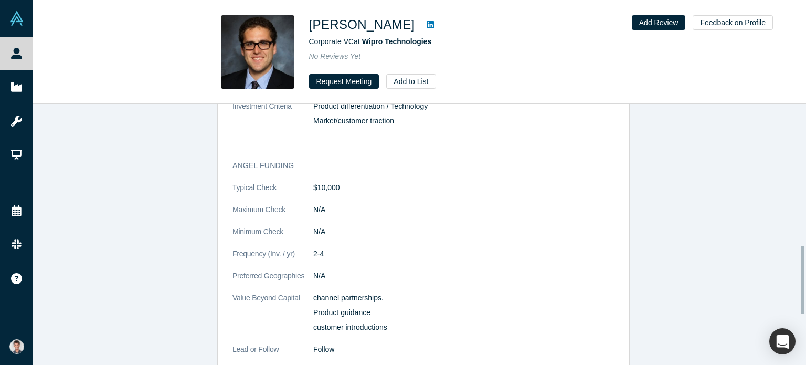
scroll to position [571, 0]
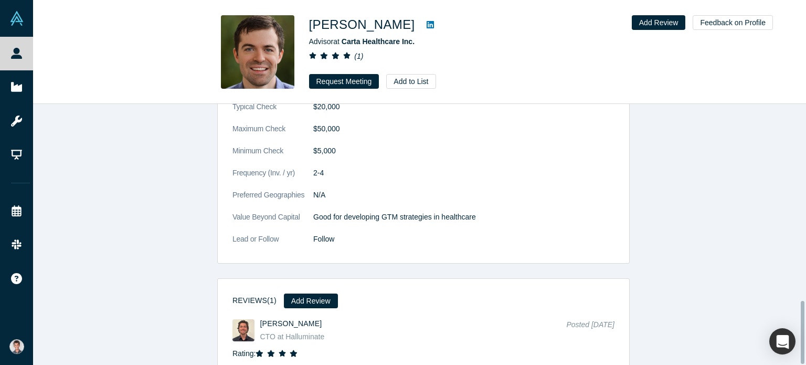
scroll to position [811, 0]
